Goal: Share content

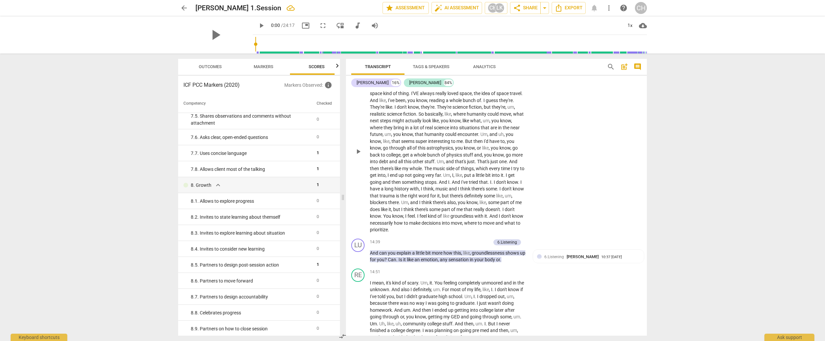
scroll to position [1461, 0]
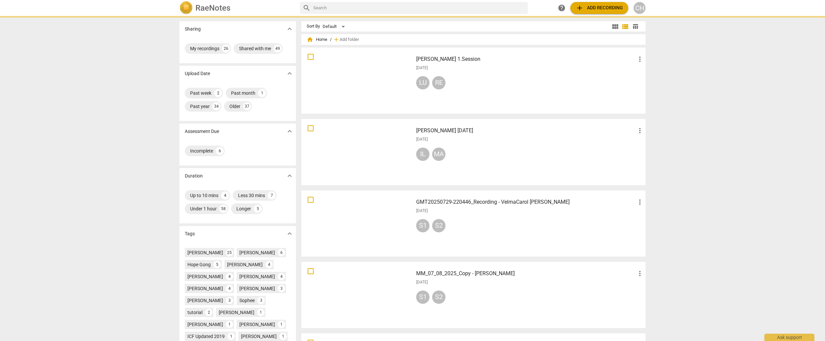
click at [370, 89] on div at bounding box center [357, 81] width 107 height 62
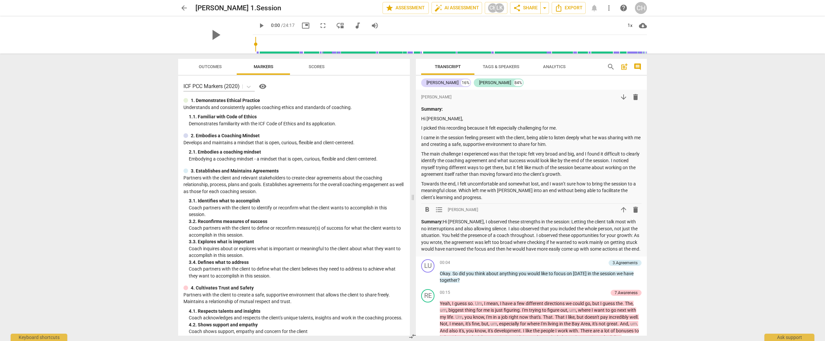
click at [444, 253] on p "Summary: Hi [PERSON_NAME], I observed these strengths in the session: Letting t…" at bounding box center [531, 236] width 220 height 34
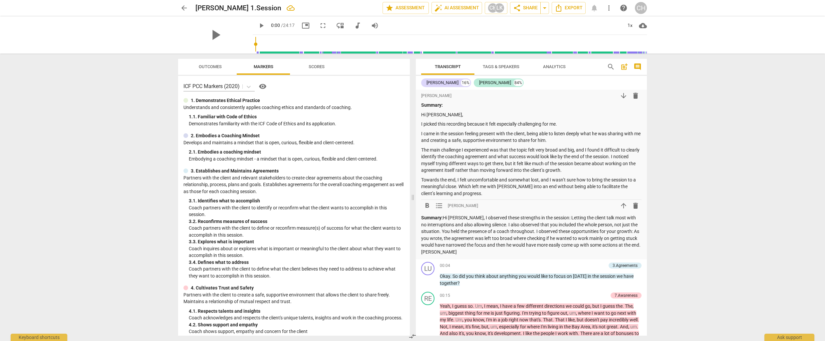
scroll to position [10, 0]
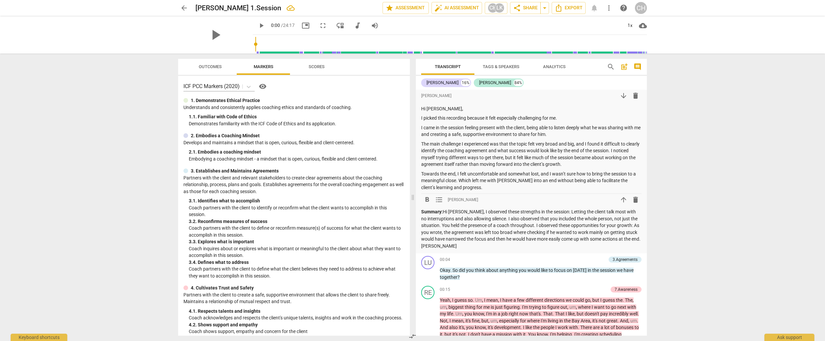
click at [519, 233] on p "Summary: Hi [PERSON_NAME], I observed these strengths in the session: Letting t…" at bounding box center [531, 229] width 220 height 41
click at [537, 232] on p "Summary: Hi [PERSON_NAME], I observed these strengths in the session: Letting t…" at bounding box center [531, 229] width 220 height 41
click at [633, 233] on p "Summary: Hi [PERSON_NAME], I observed these strengths in the session: Letting t…" at bounding box center [531, 229] width 220 height 41
click at [473, 246] on p "Summary: Hi [PERSON_NAME], I observed these strengths in the session: Letting t…" at bounding box center [531, 229] width 220 height 41
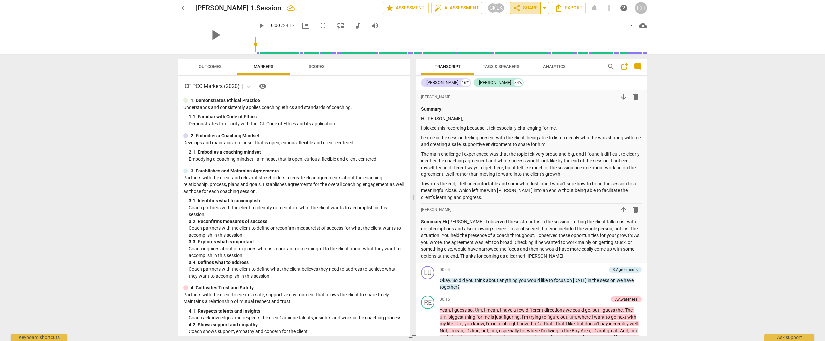
click at [530, 9] on span "share Share" at bounding box center [525, 8] width 25 height 8
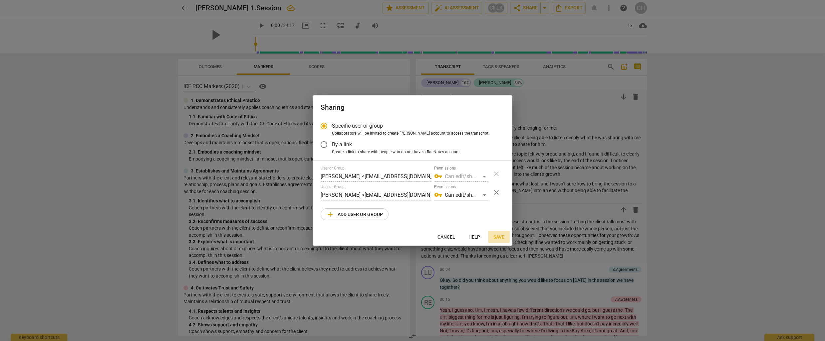
click at [499, 237] on span "Save" at bounding box center [498, 237] width 11 height 7
radio input "false"
